Goal: Task Accomplishment & Management: Use online tool/utility

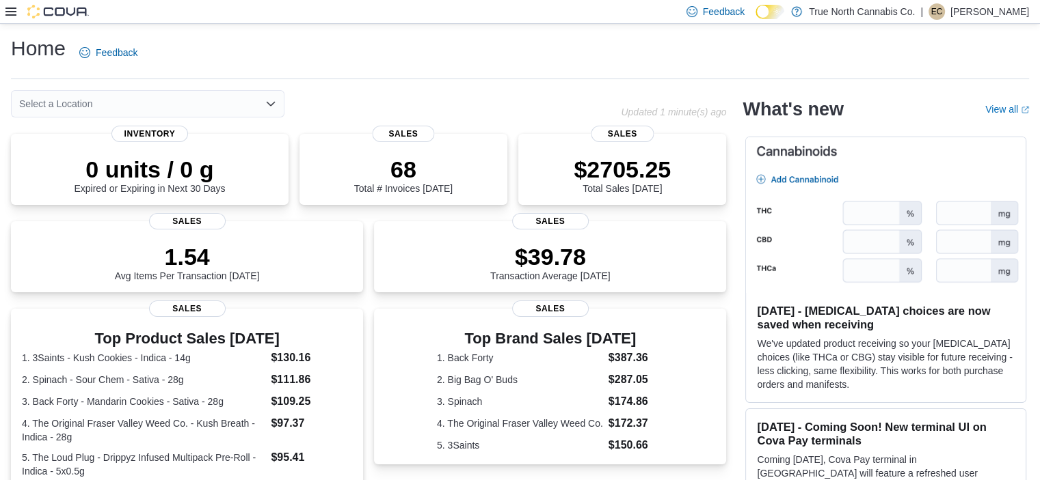
click at [57, 105] on div "Select a Location" at bounding box center [147, 103] width 273 height 27
click at [5, 14] on div "Feedback Dark Mode True North Cannabis Co. | EC [PERSON_NAME]" at bounding box center [520, 12] width 1040 height 24
click at [13, 11] on icon at bounding box center [10, 12] width 11 height 8
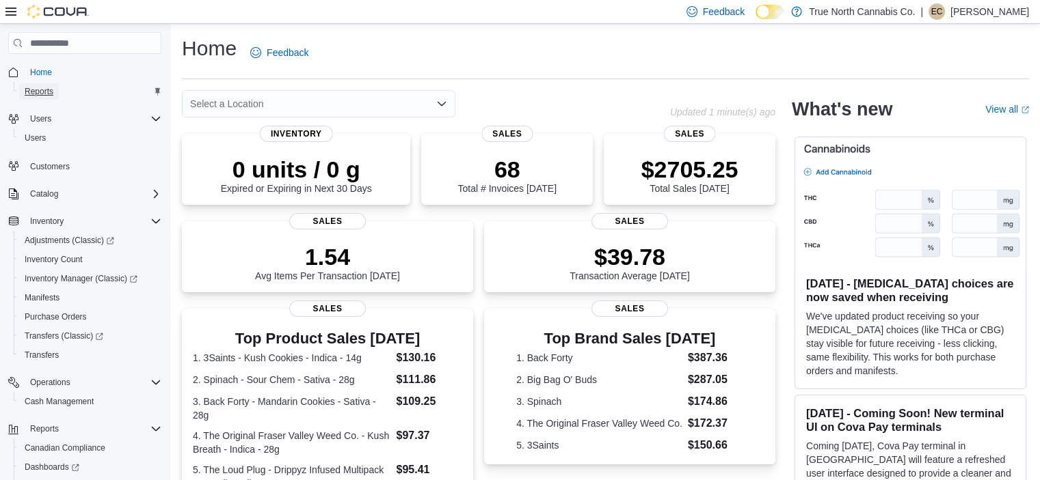
click at [46, 87] on span "Reports" at bounding box center [39, 91] width 29 height 11
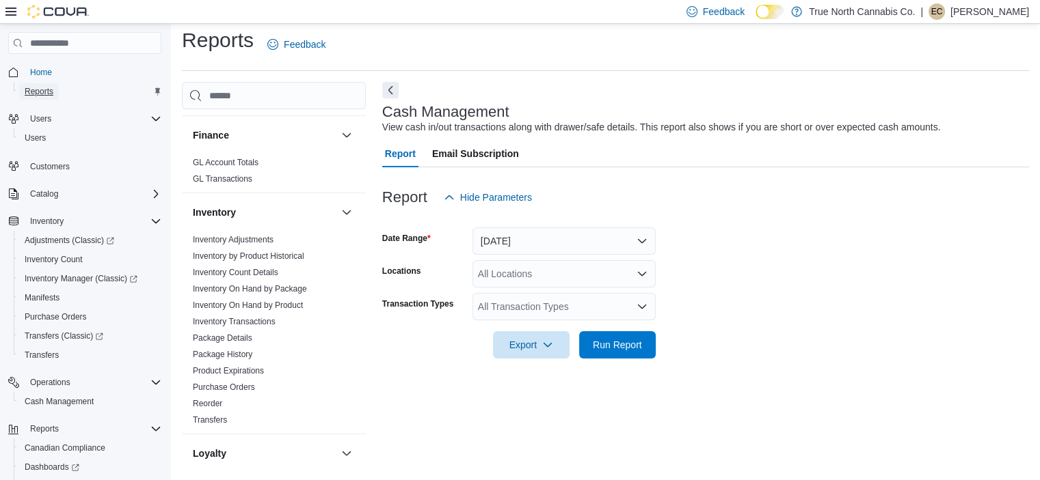
scroll to position [328, 0]
click at [269, 292] on link "Inventory On Hand by Package" at bounding box center [250, 291] width 114 height 10
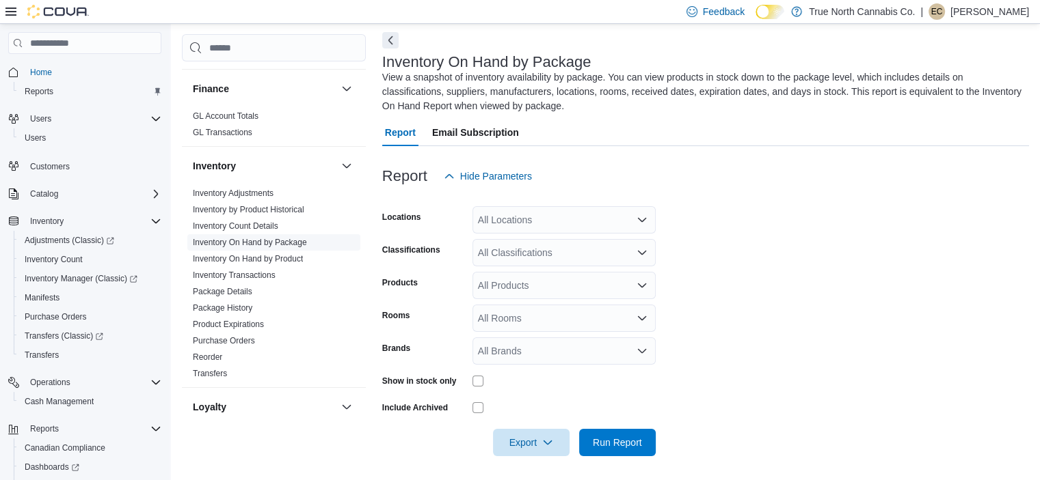
scroll to position [60, 0]
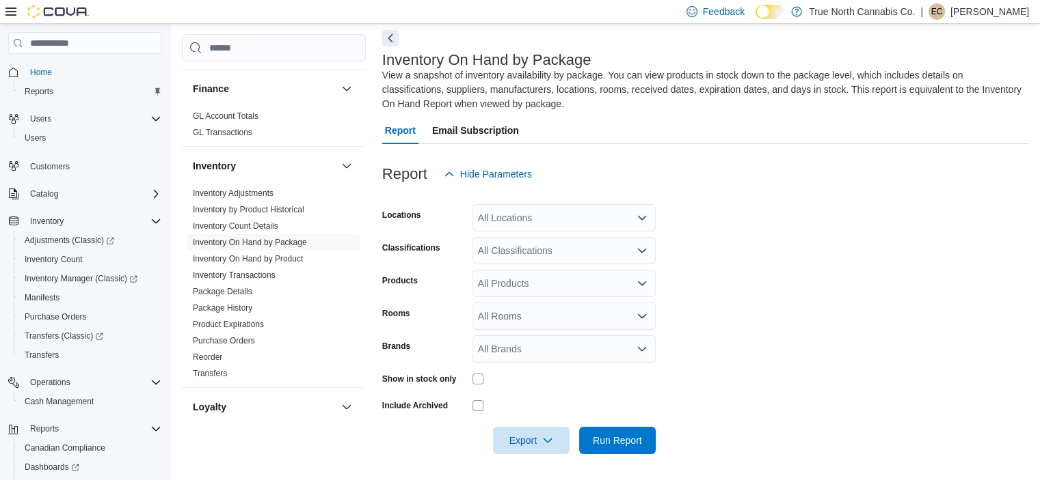
click at [508, 218] on div "All Locations" at bounding box center [563, 217] width 183 height 27
type input "***"
click at [556, 235] on div "Simcoe" at bounding box center [563, 241] width 167 height 14
click at [698, 280] on form "Locations Simcoe Classifications All Classifications Products All Products Room…" at bounding box center [705, 321] width 647 height 267
click at [587, 249] on div "All Classifications" at bounding box center [563, 250] width 183 height 27
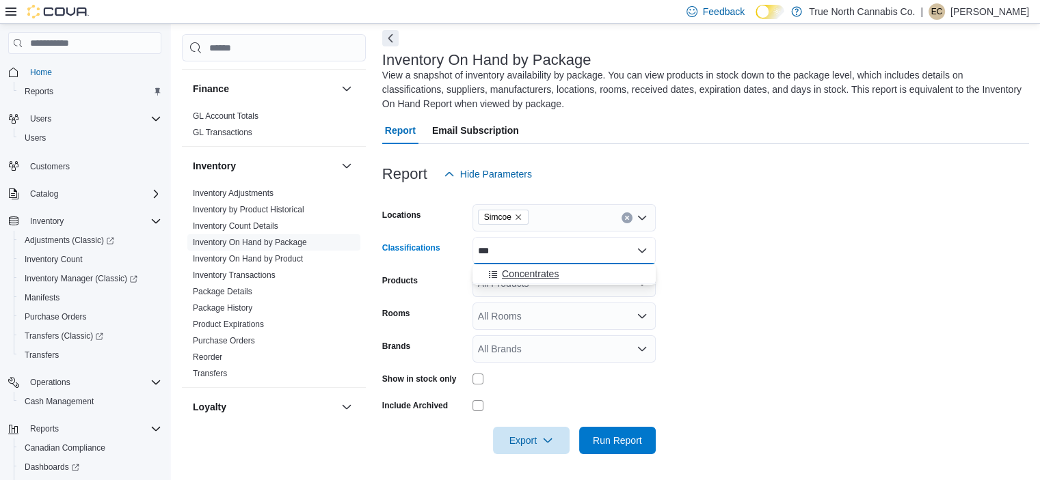
type input "***"
click at [524, 277] on span "Concentrates" at bounding box center [530, 274] width 57 height 14
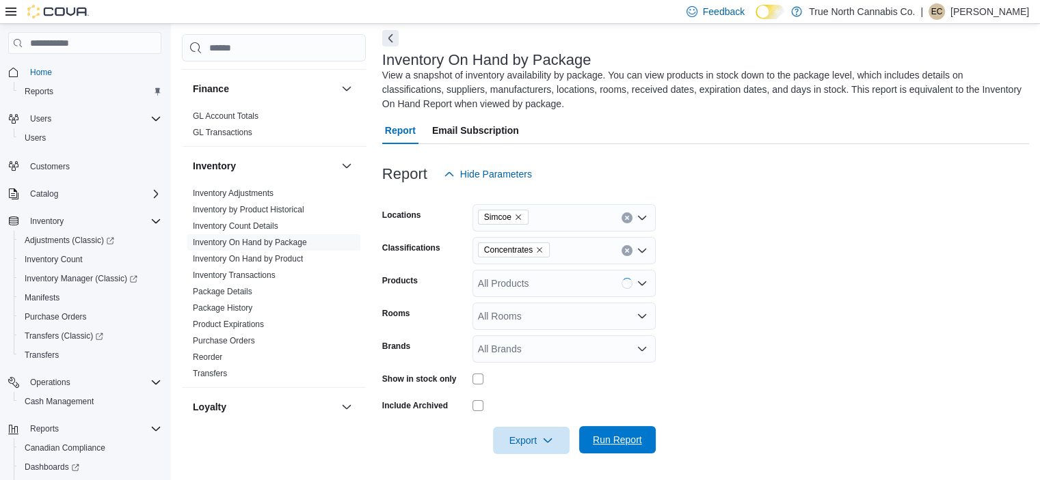
click at [621, 442] on span "Run Report" at bounding box center [617, 440] width 49 height 14
click at [629, 436] on span "Run Report" at bounding box center [617, 440] width 49 height 14
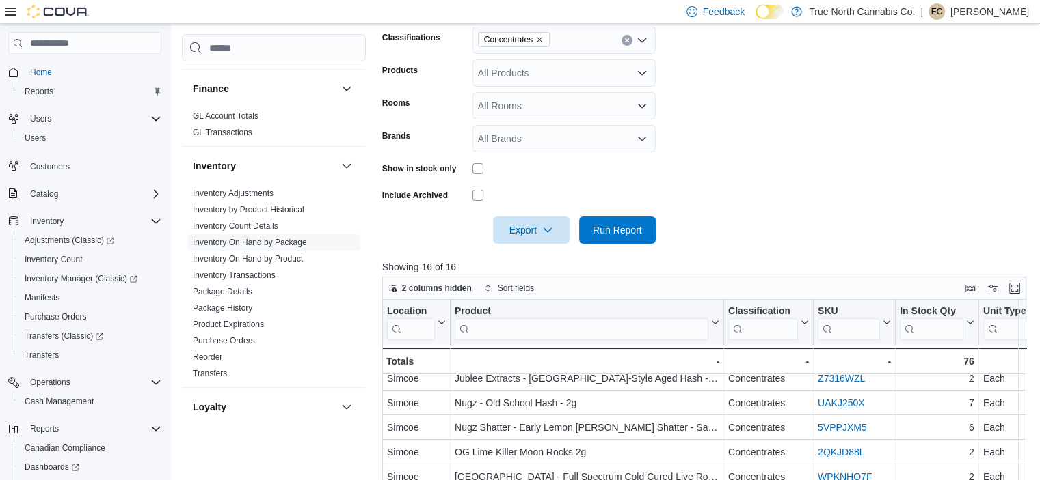
scroll to position [265, 0]
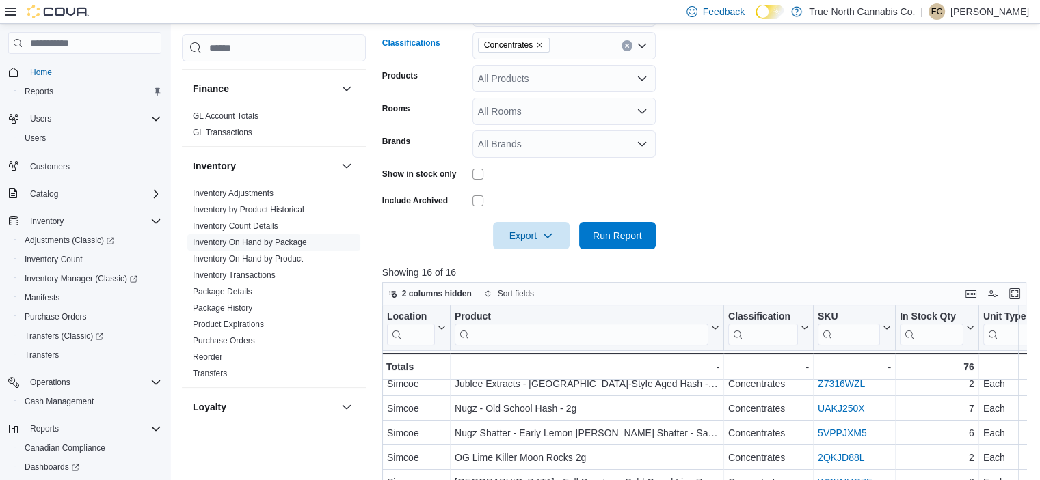
click at [540, 46] on icon "Remove Concentrates from selection in this group" at bounding box center [539, 44] width 5 height 5
